Goal: Task Accomplishment & Management: Use online tool/utility

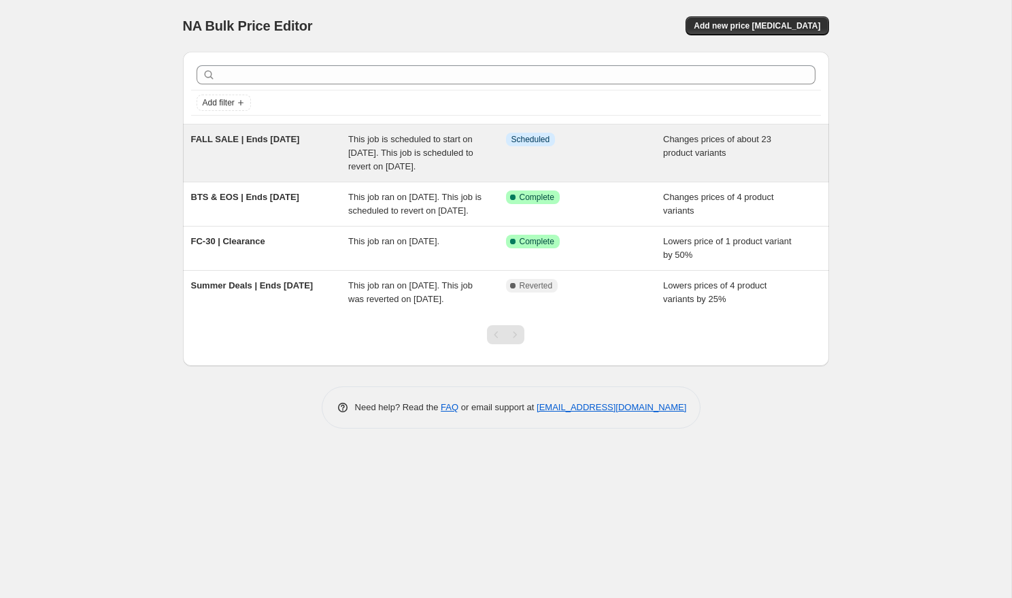
click at [409, 144] on div "This job is scheduled to start on [DATE]. This job is scheduled to revert on [D…" at bounding box center [427, 153] width 158 height 41
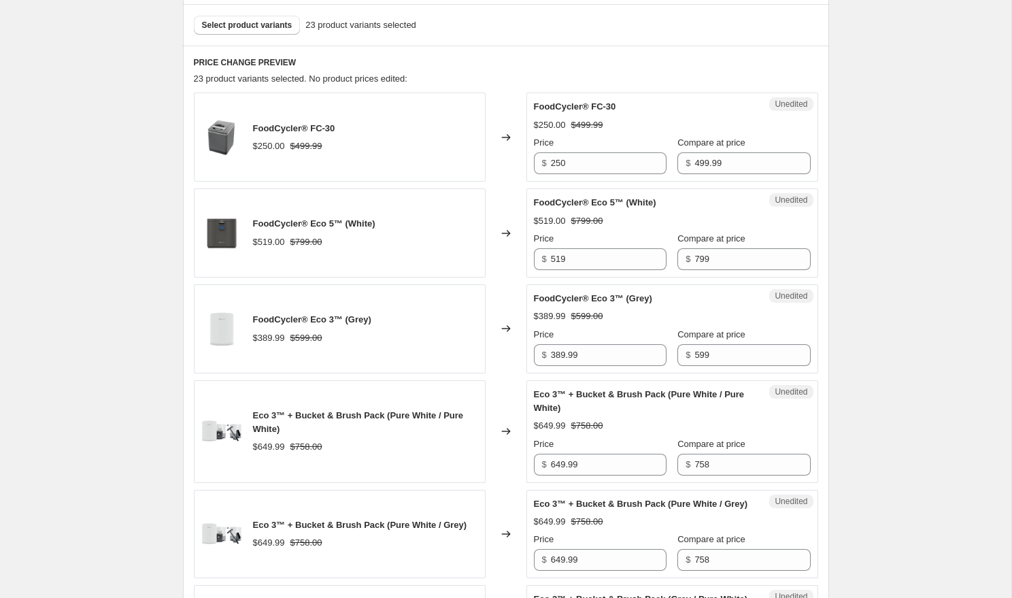
scroll to position [492, 0]
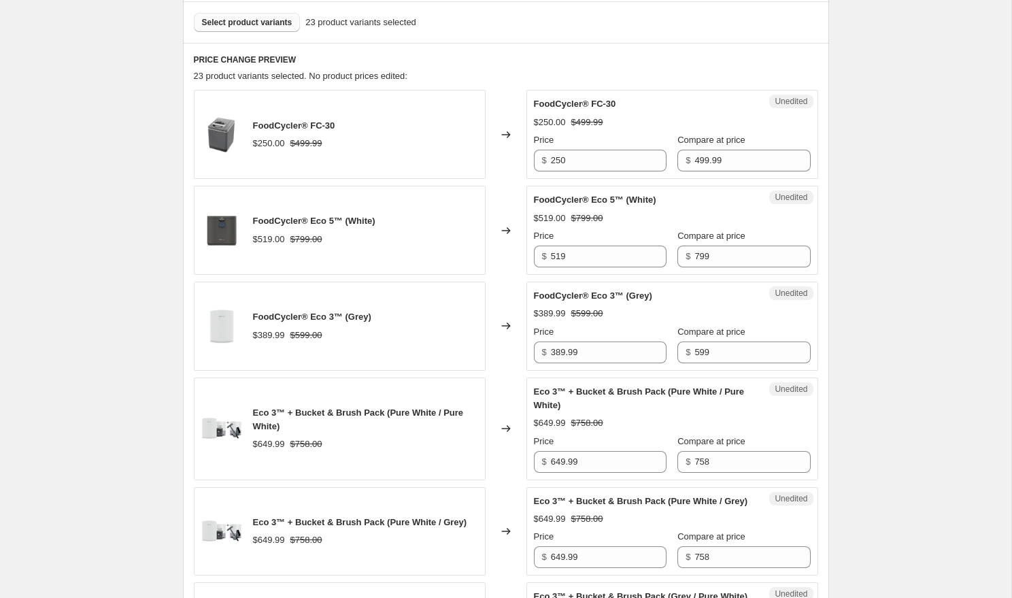
click at [224, 20] on span "Select product variants" at bounding box center [247, 22] width 90 height 11
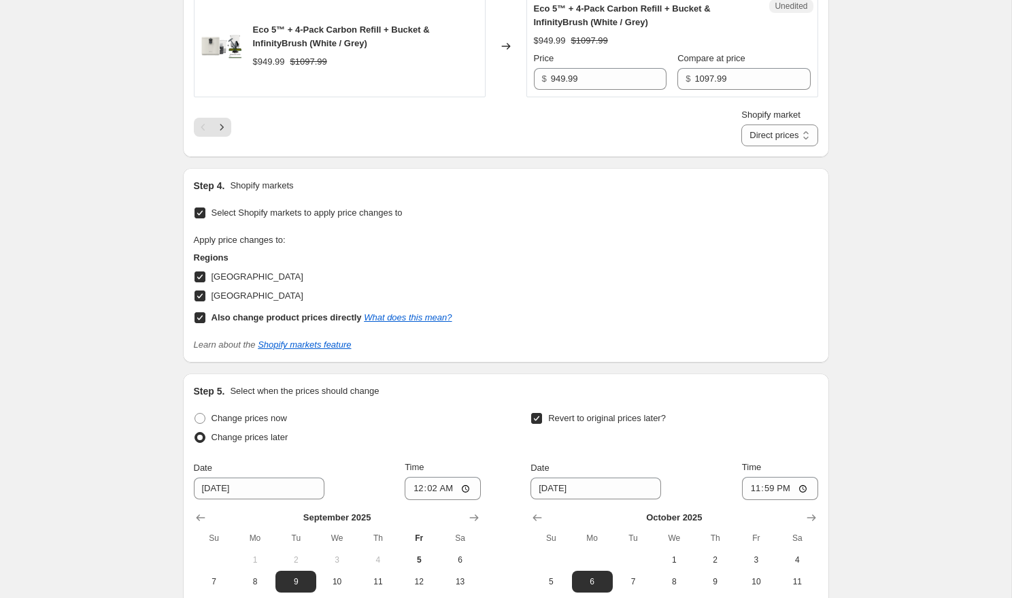
scroll to position [2459, 0]
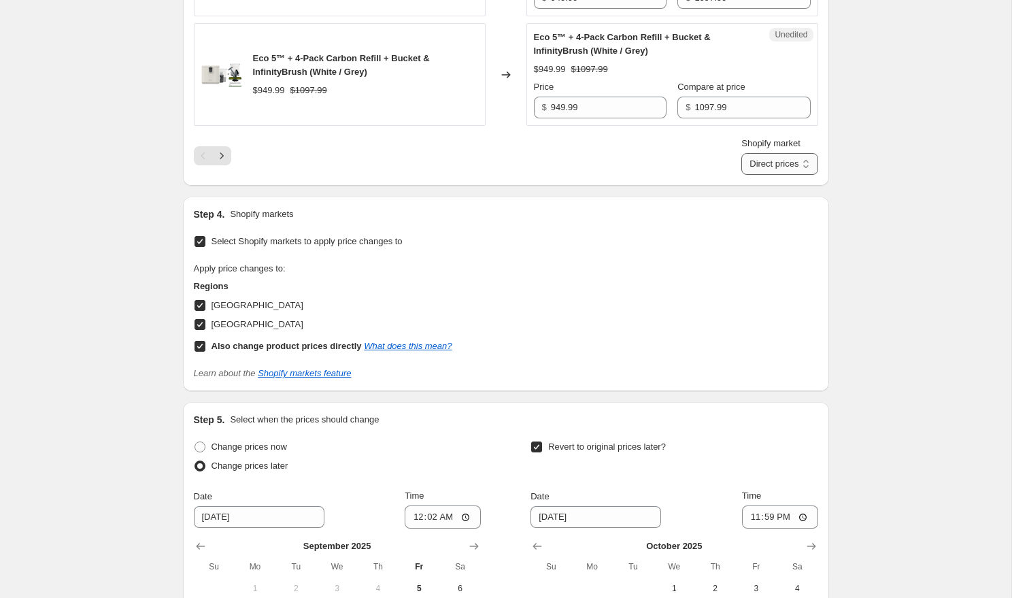
click at [777, 175] on select "Direct prices [GEOGRAPHIC_DATA] [GEOGRAPHIC_DATA]" at bounding box center [779, 164] width 76 height 22
click at [754, 153] on select "Direct prices [GEOGRAPHIC_DATA] [GEOGRAPHIC_DATA]" at bounding box center [779, 164] width 76 height 22
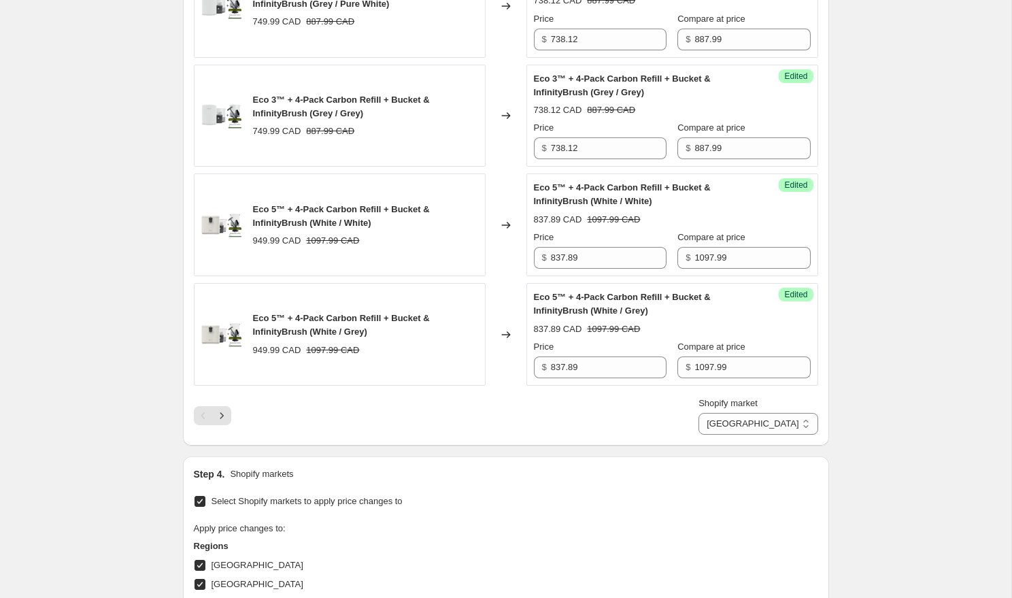
scroll to position [2314, 0]
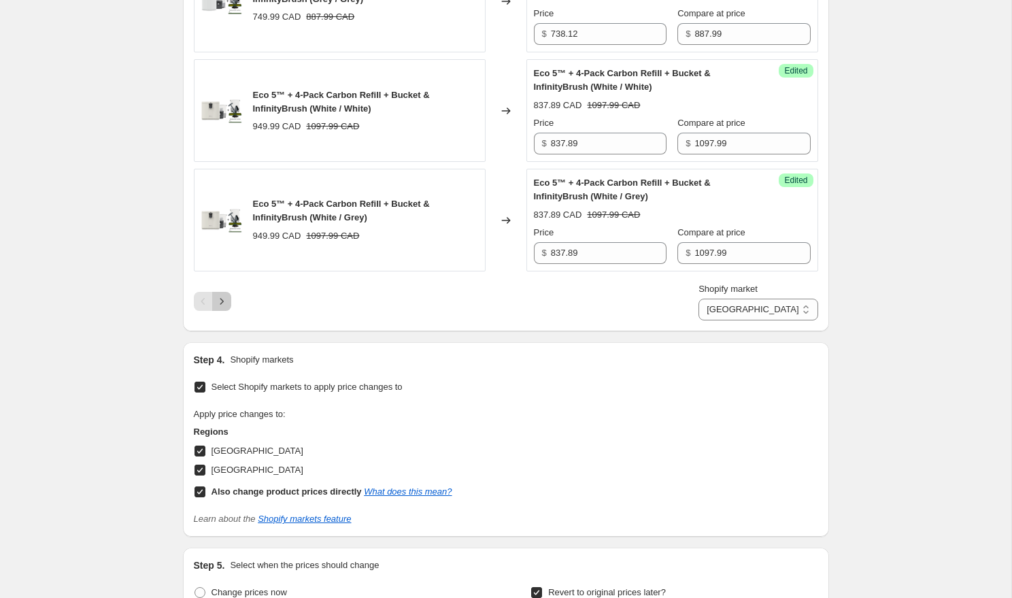
click at [218, 308] on icon "Next" at bounding box center [222, 301] width 14 height 14
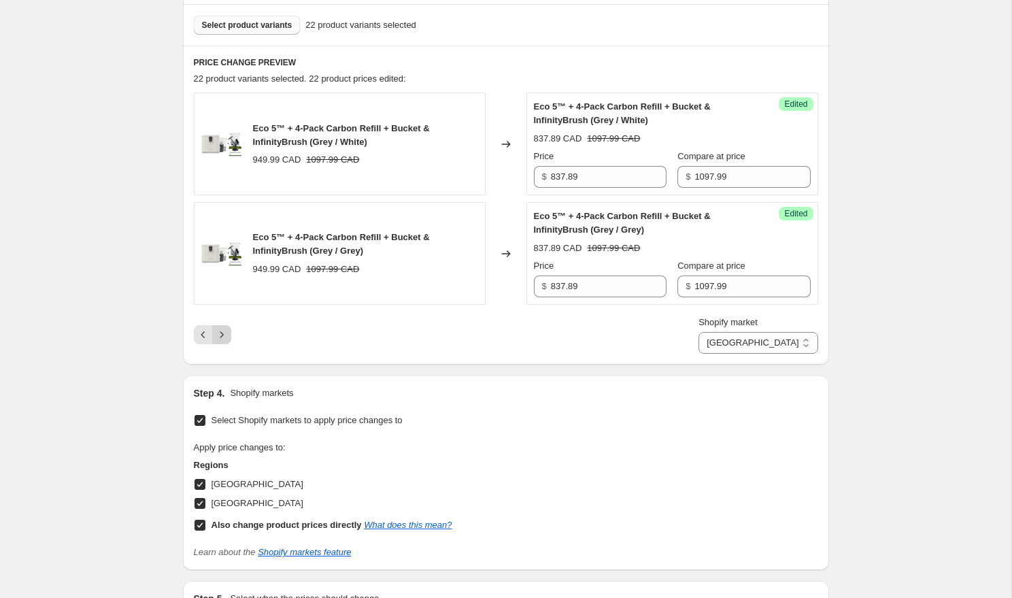
scroll to position [540, 0]
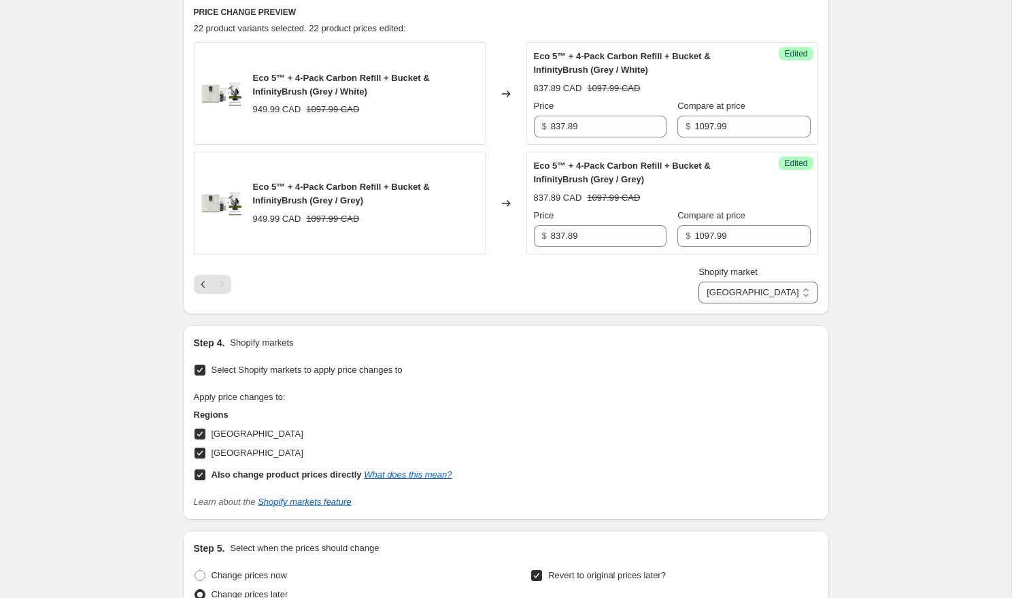
click at [779, 292] on select "Direct prices [GEOGRAPHIC_DATA] [GEOGRAPHIC_DATA]" at bounding box center [757, 293] width 119 height 22
click at [698, 303] on select "Direct prices [GEOGRAPHIC_DATA] [GEOGRAPHIC_DATA]" at bounding box center [757, 293] width 119 height 22
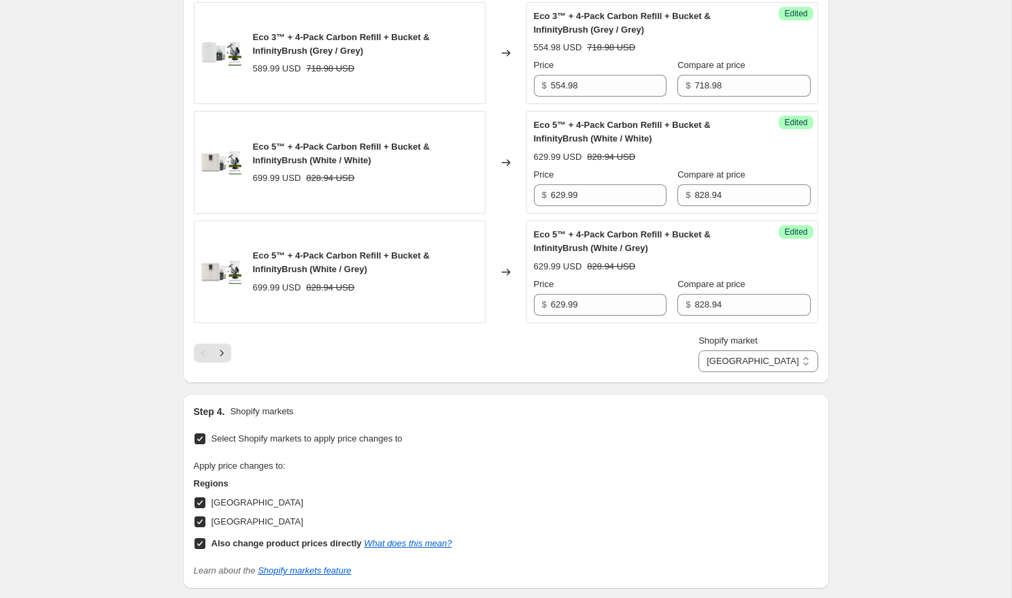
scroll to position [2264, 0]
click at [798, 371] on select "Direct prices [GEOGRAPHIC_DATA] [GEOGRAPHIC_DATA]" at bounding box center [757, 360] width 119 height 22
click at [754, 349] on select "Direct prices [GEOGRAPHIC_DATA] [GEOGRAPHIC_DATA]" at bounding box center [757, 360] width 119 height 22
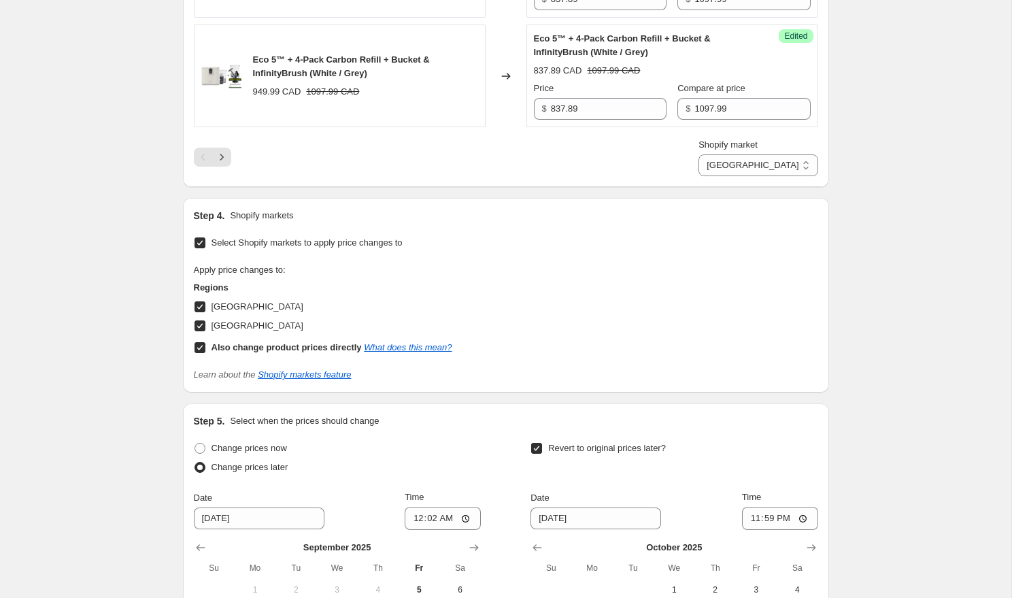
scroll to position [2459, 0]
click at [783, 175] on select "Direct prices [GEOGRAPHIC_DATA] [GEOGRAPHIC_DATA]" at bounding box center [757, 165] width 119 height 22
select select "direct"
click at [737, 154] on select "Direct prices [GEOGRAPHIC_DATA] [GEOGRAPHIC_DATA]" at bounding box center [757, 165] width 119 height 22
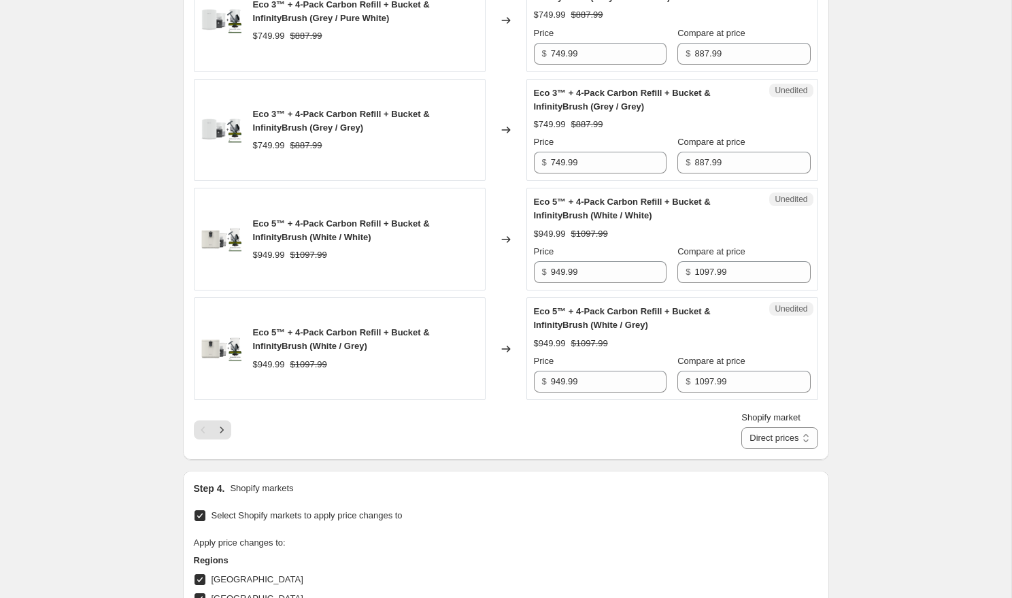
scroll to position [2737, 0]
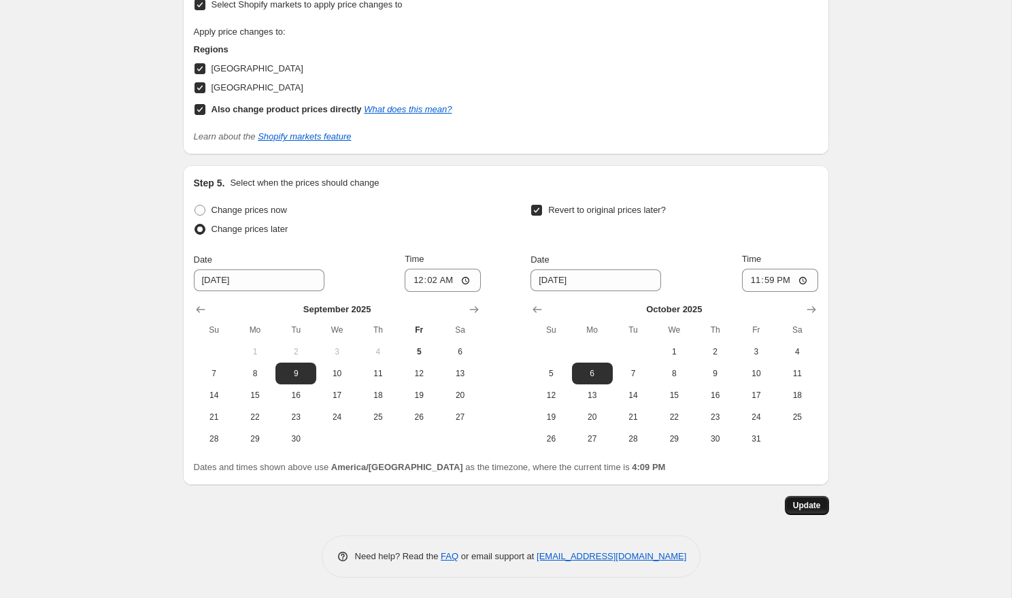
click at [803, 509] on span "Update" at bounding box center [807, 505] width 28 height 11
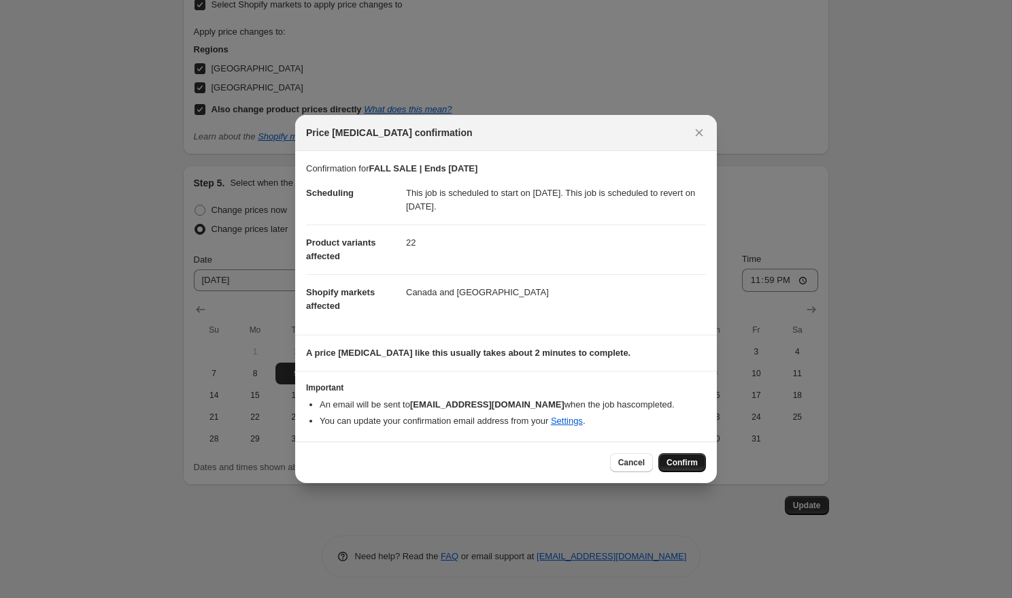
click at [692, 462] on span "Confirm" at bounding box center [681, 462] width 31 height 11
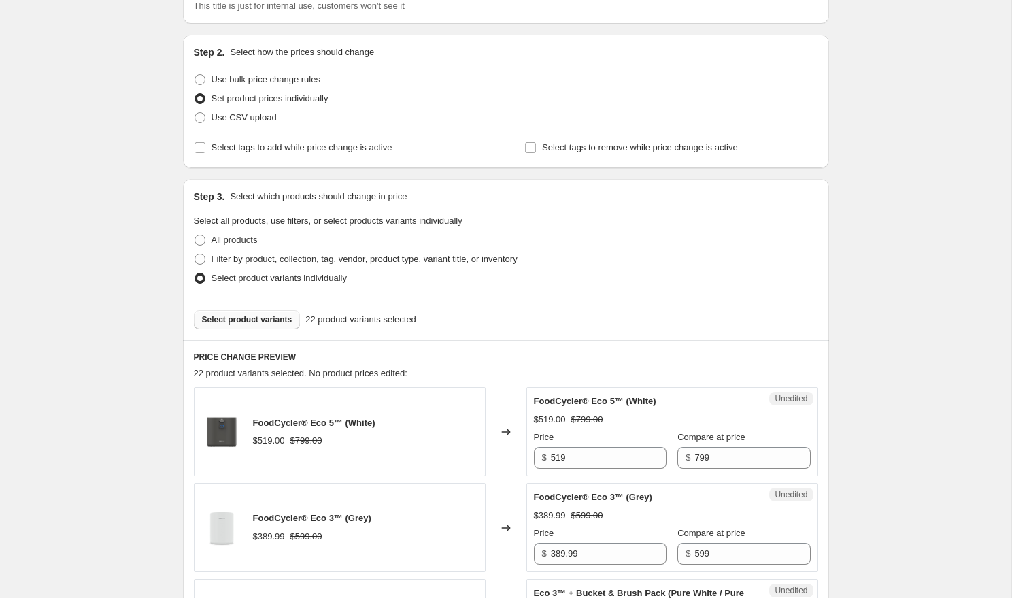
scroll to position [0, 0]
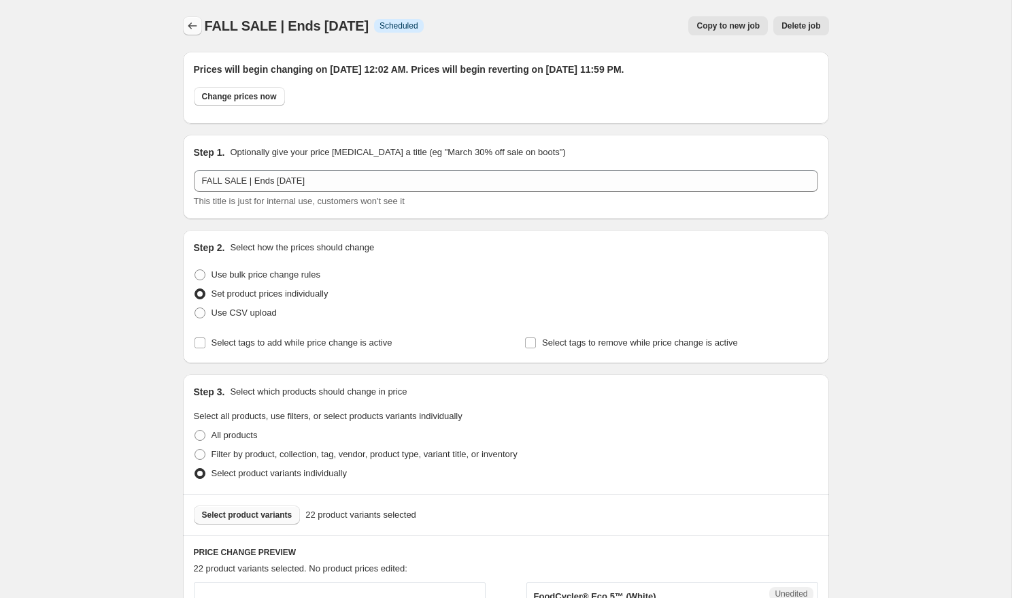
click at [198, 22] on icon "Price change jobs" at bounding box center [193, 26] width 14 height 14
